Goal: Use online tool/utility: Utilize a website feature to perform a specific function

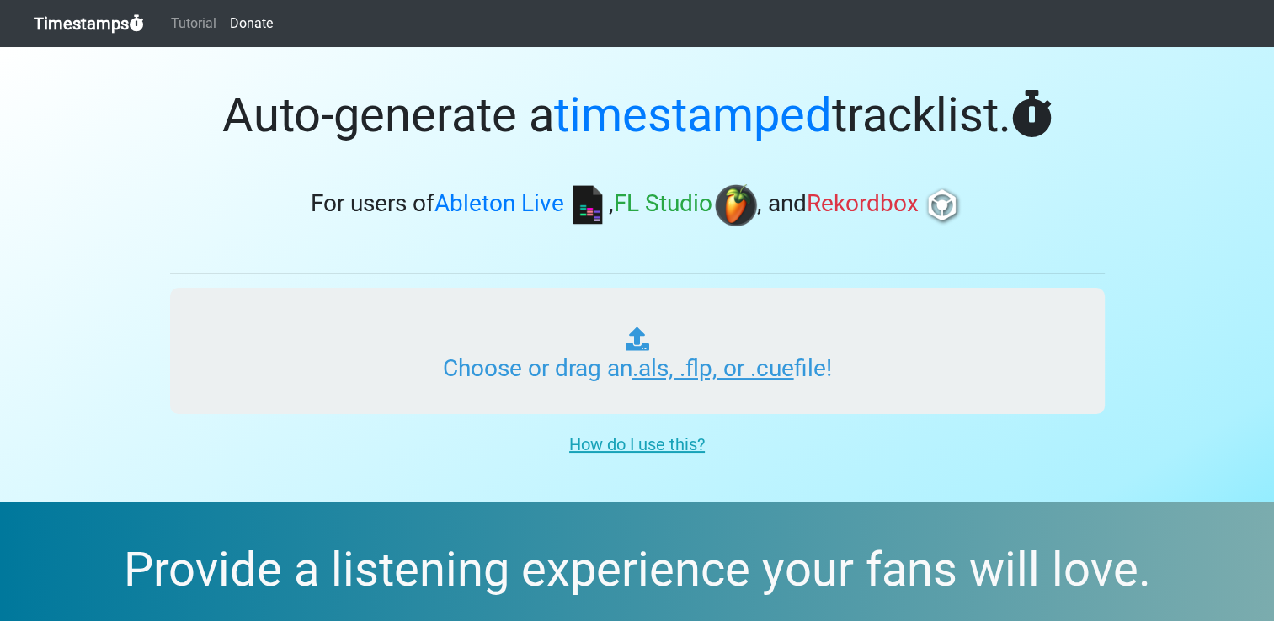
click at [875, 355] on input "Choose or drag an .als, .flp, or .cue file!" at bounding box center [637, 351] width 934 height 126
click at [862, 343] on input "Choose or drag an .als, .flp, or .cue file!" at bounding box center [637, 351] width 934 height 126
type input "C:\fakepath\2014-2015 Music"
click at [647, 345] on input "Choose or drag an .als, .flp, or .cue file!" at bounding box center [637, 351] width 934 height 126
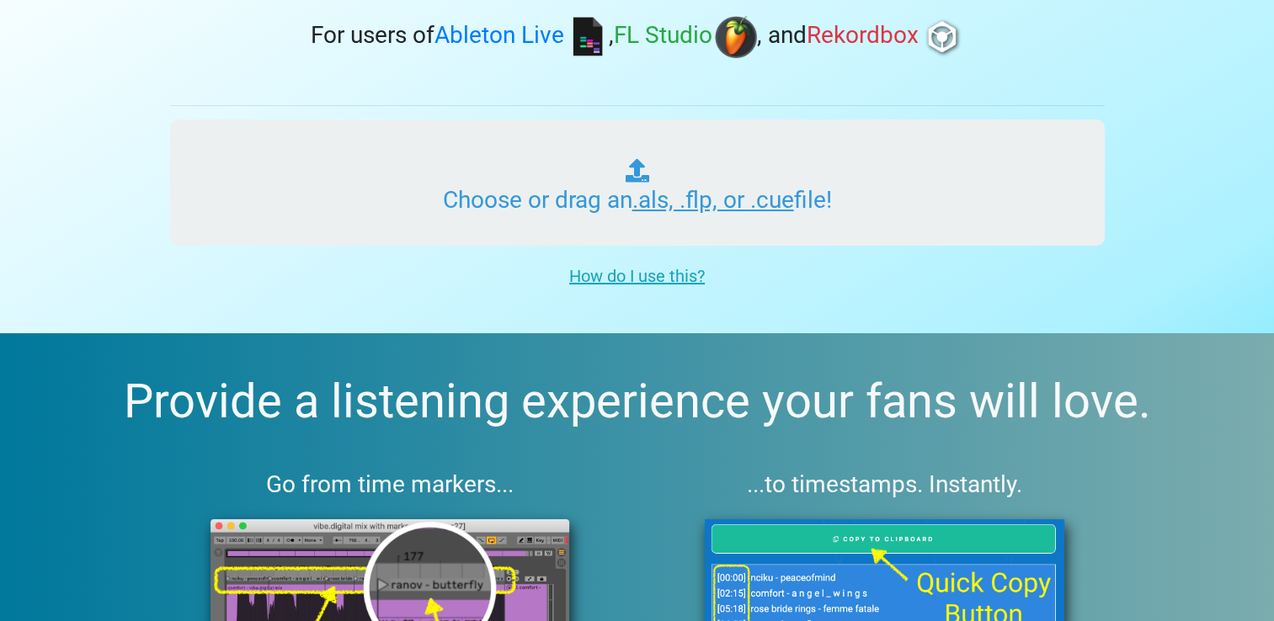
scroll to position [84, 0]
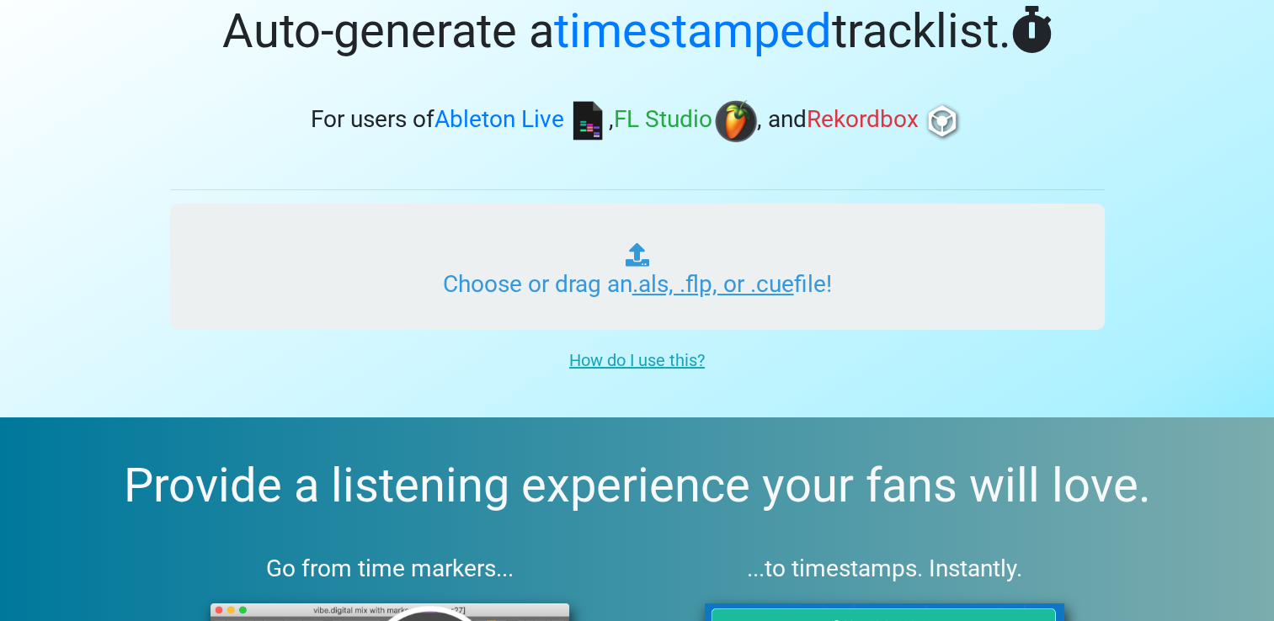
click at [791, 261] on input "Choose or drag an .als, .flp, or .cue file!" at bounding box center [637, 267] width 934 height 126
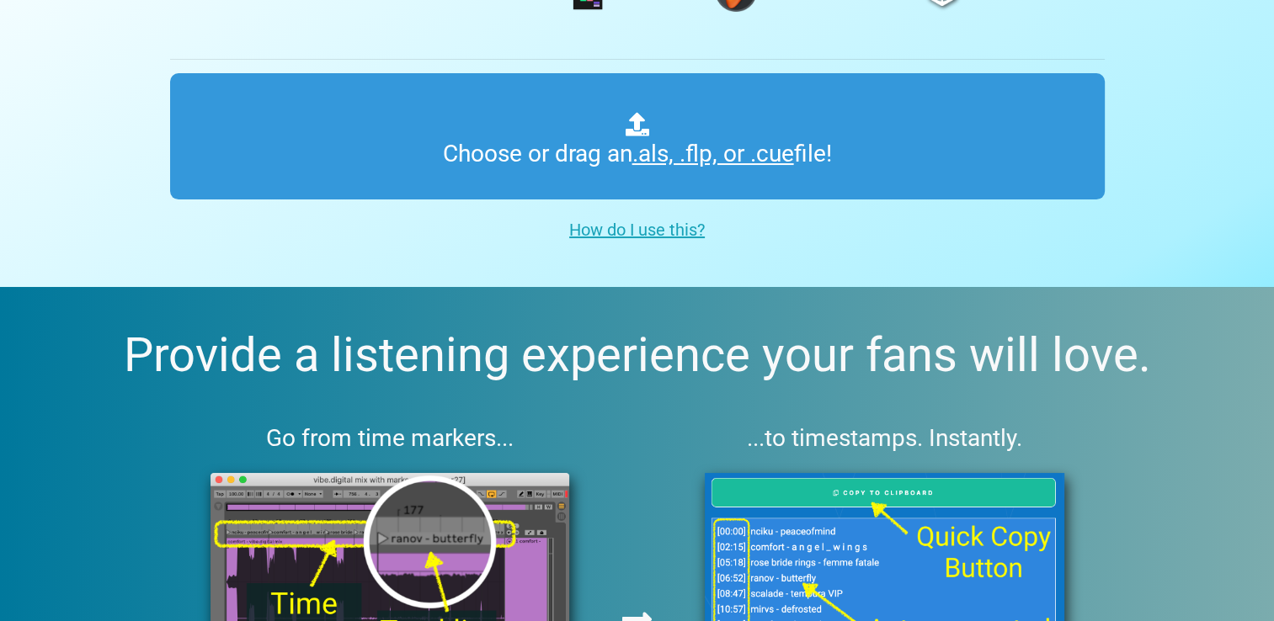
scroll to position [0, 0]
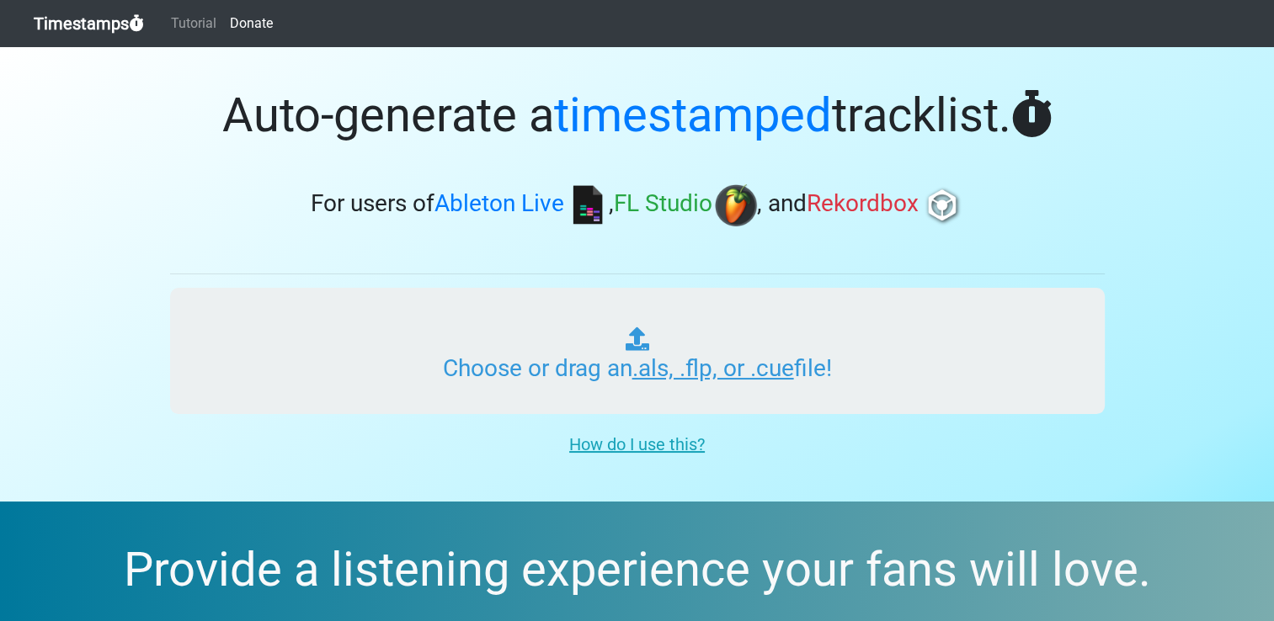
click at [663, 331] on input "Choose or drag an .als, .flp, or .cue file!" at bounding box center [637, 351] width 934 height 126
drag, startPoint x: 641, startPoint y: 370, endPoint x: 799, endPoint y: 410, distance: 162.5
click at [799, 410] on input "Choose or drag an .als, .flp, or .cue file!" at bounding box center [637, 351] width 934 height 126
drag, startPoint x: 721, startPoint y: 367, endPoint x: 679, endPoint y: 311, distance: 69.7
click at [679, 311] on input "Choose or drag an .als, .flp, or .cue file!" at bounding box center [637, 351] width 934 height 126
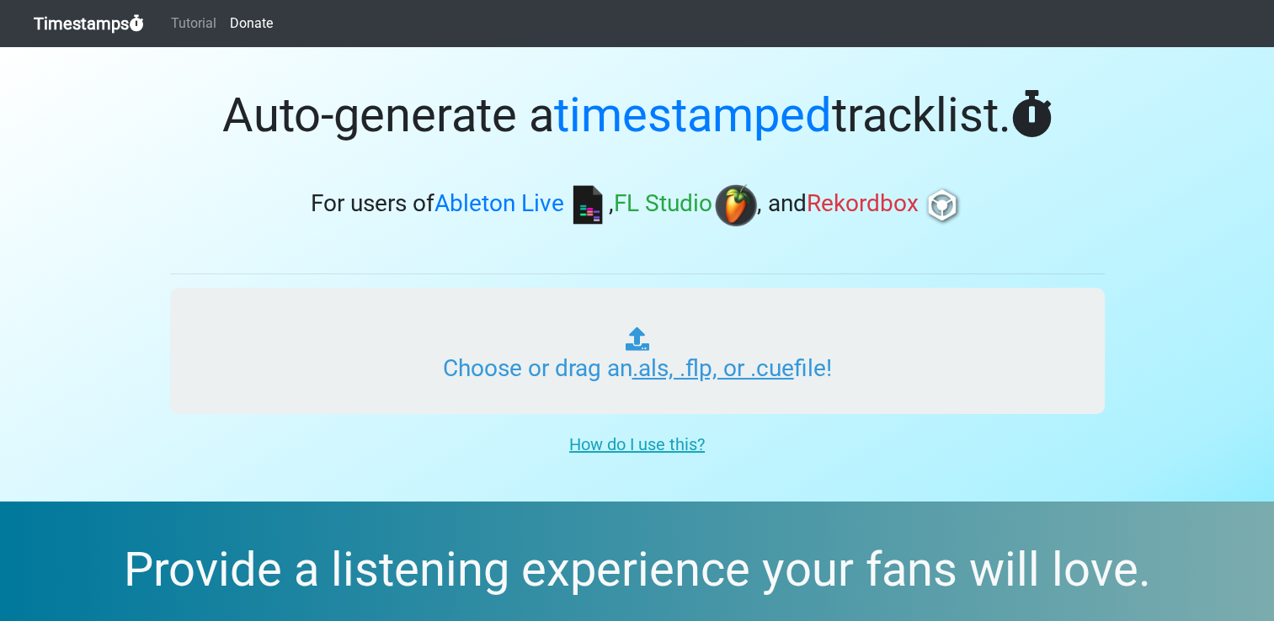
click at [609, 342] on input "Choose or drag an .als, .flp, or .cue file!" at bounding box center [637, 351] width 934 height 126
type input "C:\fakepath\2014-2015 (2).mp3"
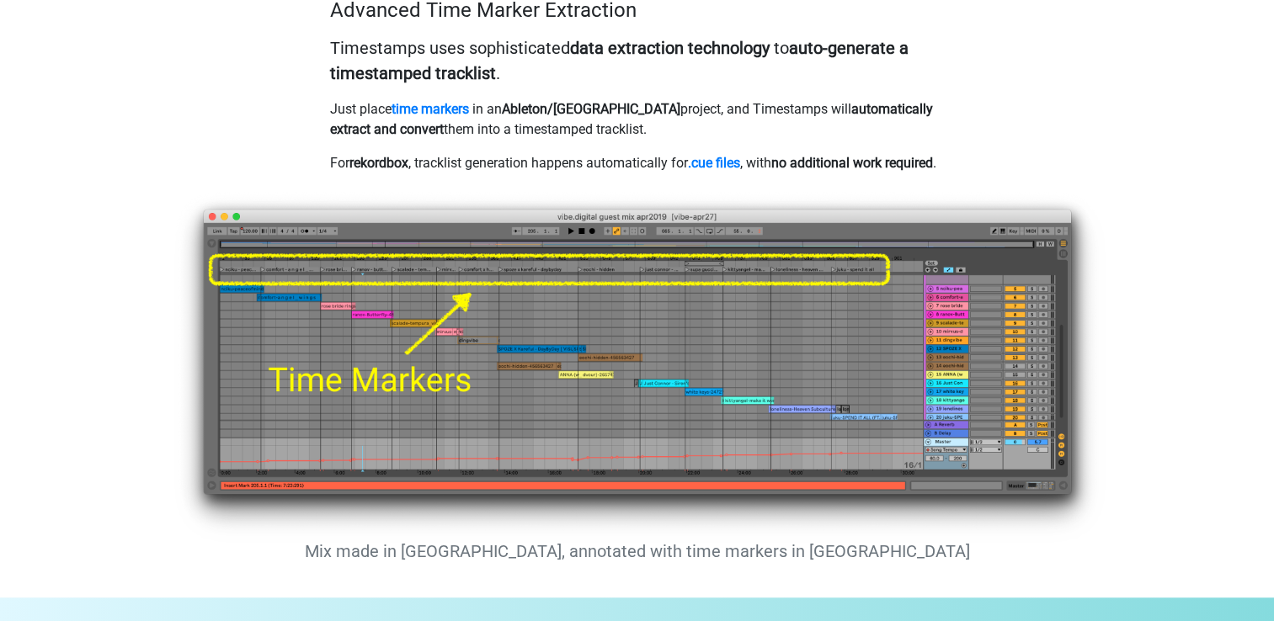
scroll to position [1224, 0]
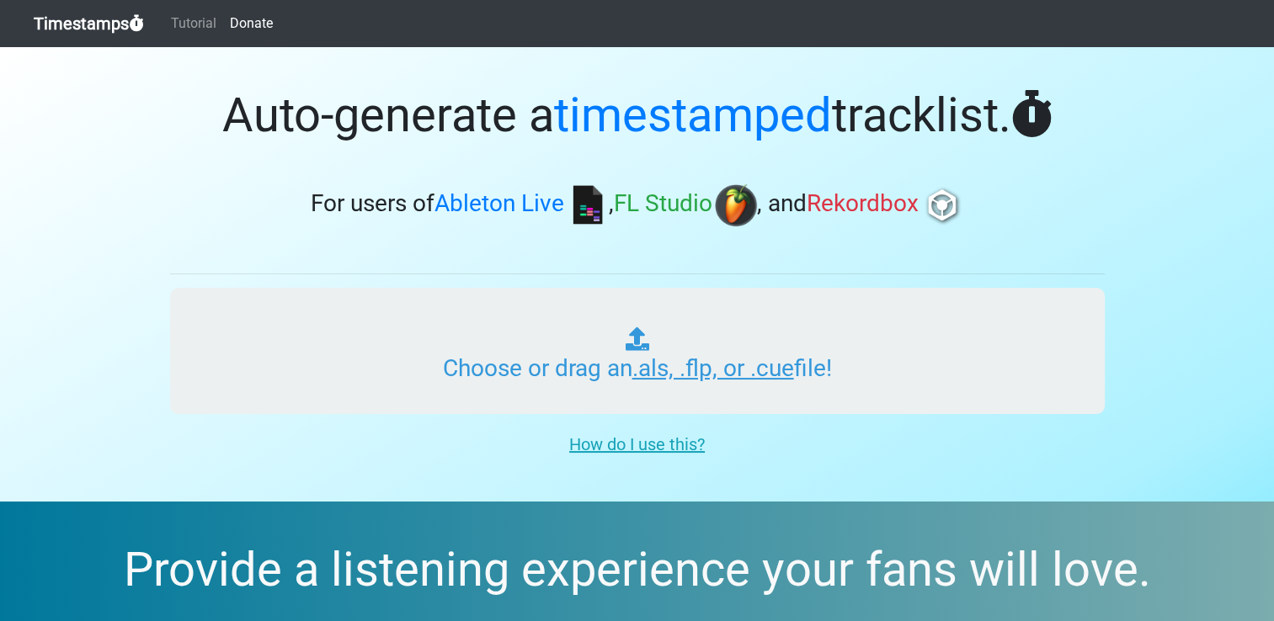
drag, startPoint x: 736, startPoint y: 355, endPoint x: 828, endPoint y: 363, distance: 92.9
drag, startPoint x: 828, startPoint y: 363, endPoint x: 811, endPoint y: 383, distance: 26.3
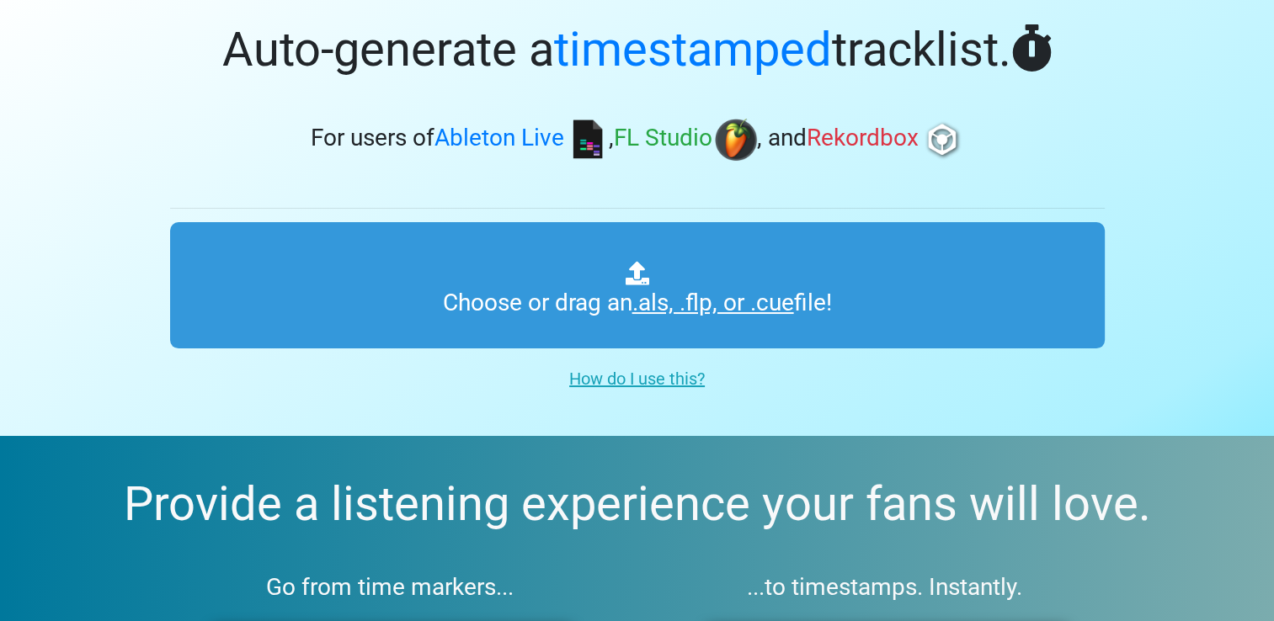
scroll to position [84, 0]
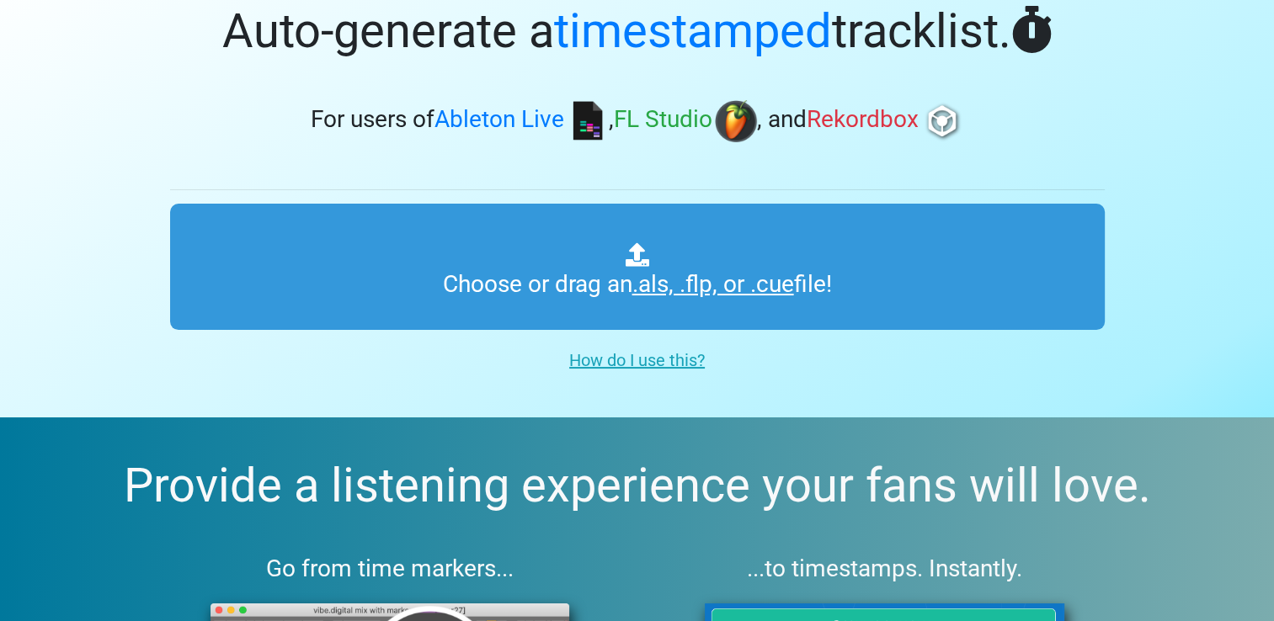
click at [670, 361] on u "How do I use this?" at bounding box center [637, 360] width 136 height 20
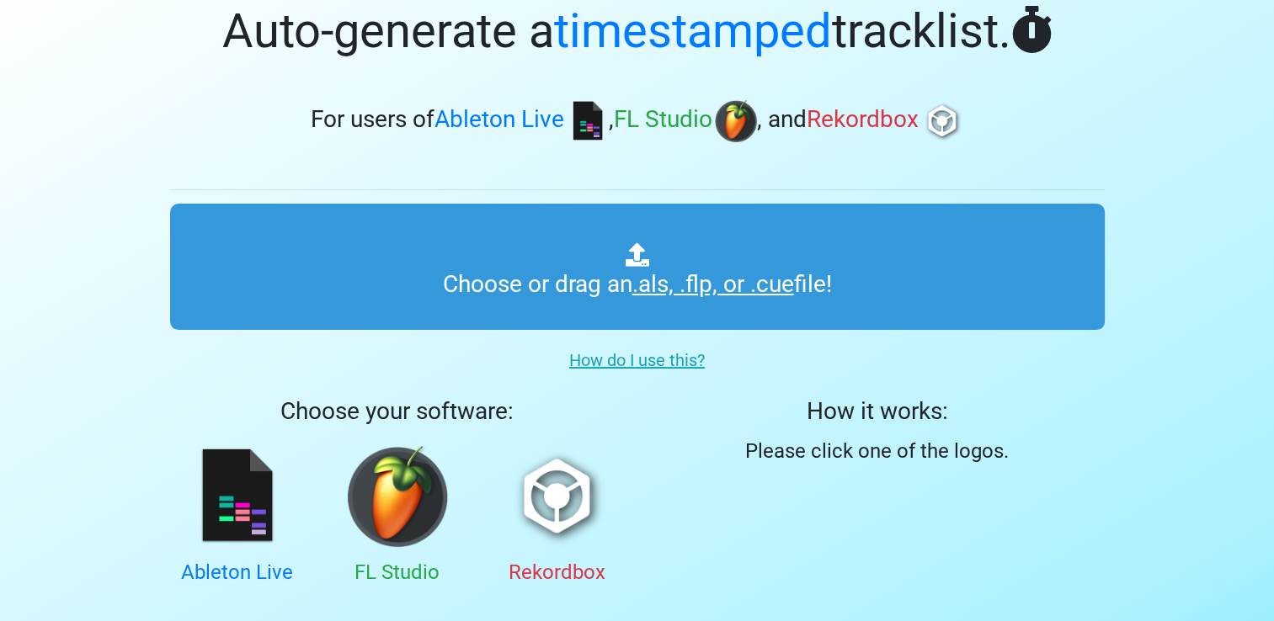
scroll to position [253, 0]
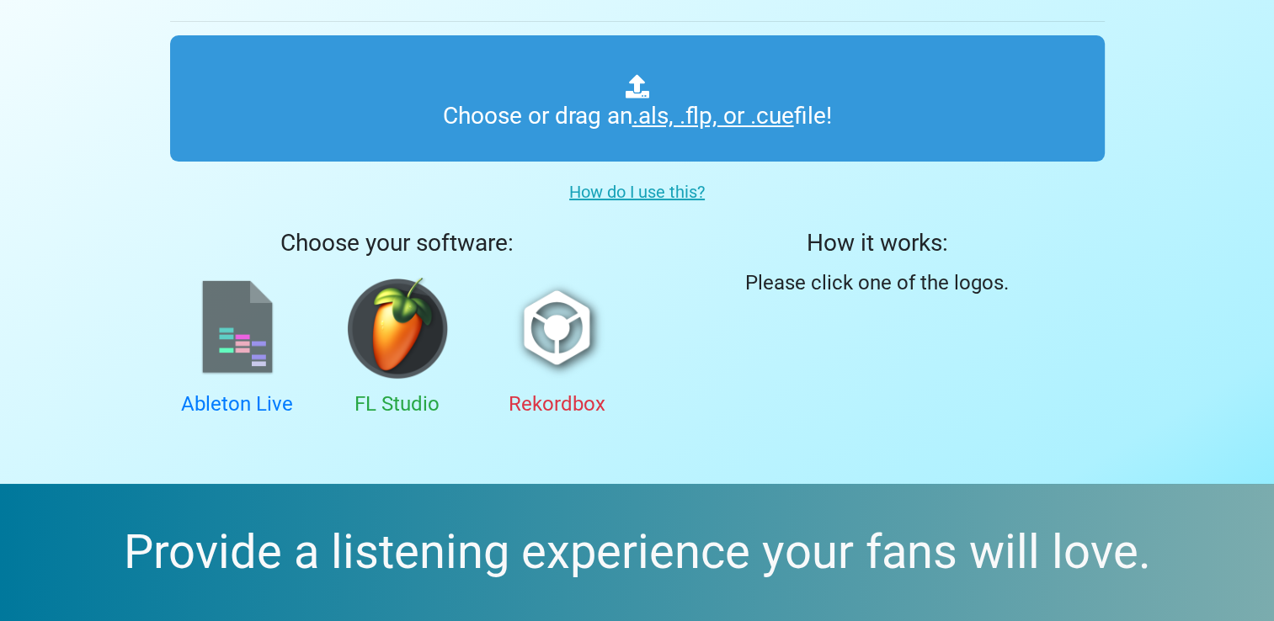
click at [246, 362] on img at bounding box center [237, 328] width 101 height 101
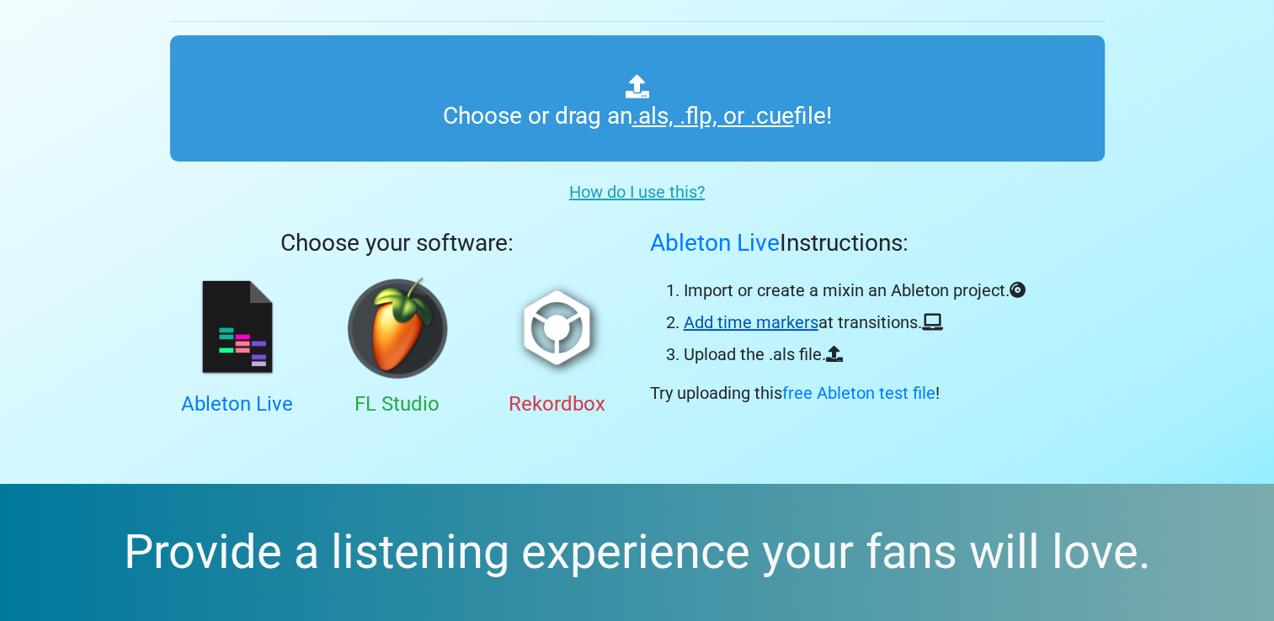
click at [712, 330] on link "Add time markers" at bounding box center [750, 322] width 135 height 20
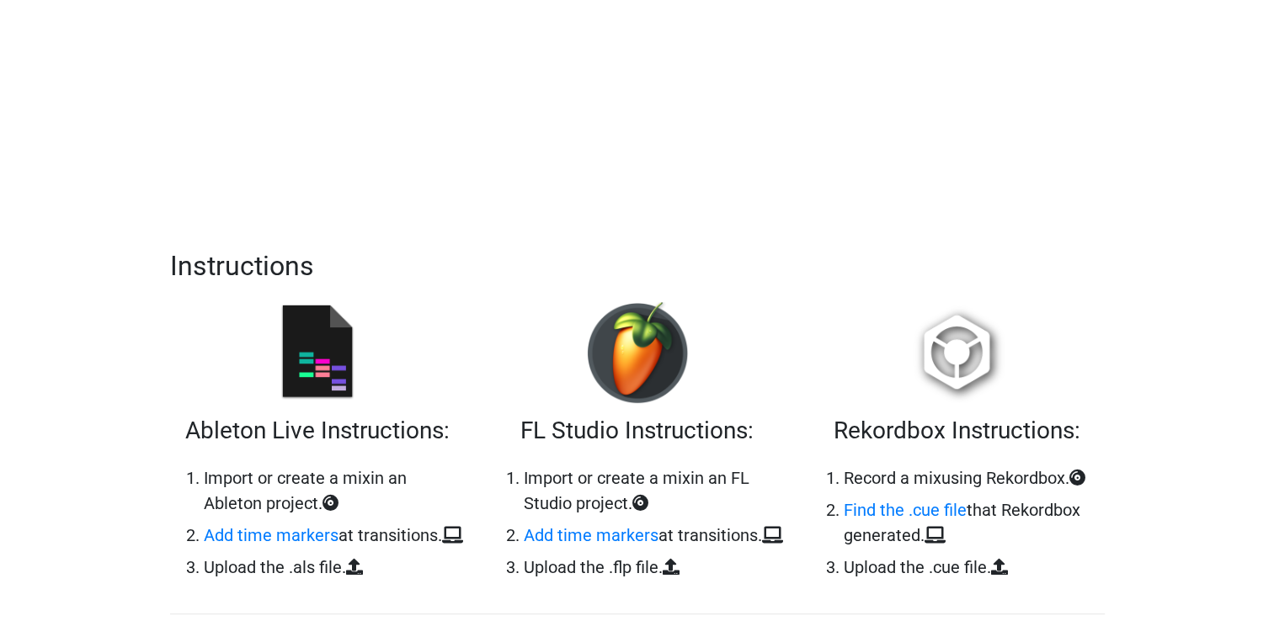
scroll to position [337, 0]
